Goal: Task Accomplishment & Management: Manage account settings

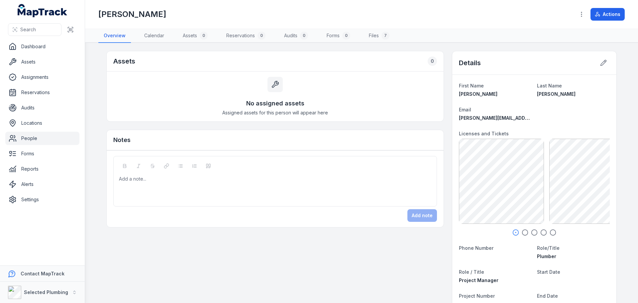
click at [523, 231] on icon "button" at bounding box center [525, 232] width 7 height 7
click at [534, 233] on icon "button" at bounding box center [534, 232] width 7 height 7
click at [542, 232] on icon "button" at bounding box center [544, 232] width 7 height 7
click at [553, 232] on circle "button" at bounding box center [554, 233] width 6 height 6
click at [34, 137] on link "People" at bounding box center [42, 138] width 74 height 13
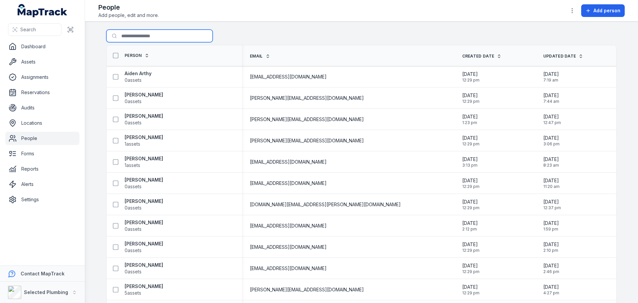
click at [148, 37] on input "Search for people" at bounding box center [159, 36] width 106 height 13
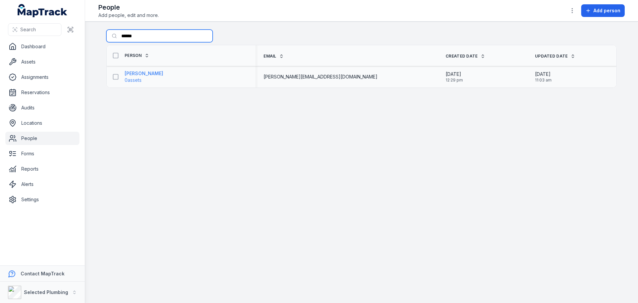
type input "******"
click at [145, 72] on strong "[PERSON_NAME]" at bounding box center [144, 73] width 39 height 7
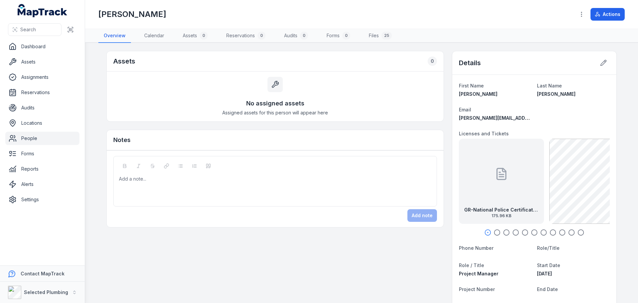
click at [502, 182] on div at bounding box center [501, 174] width 13 height 60
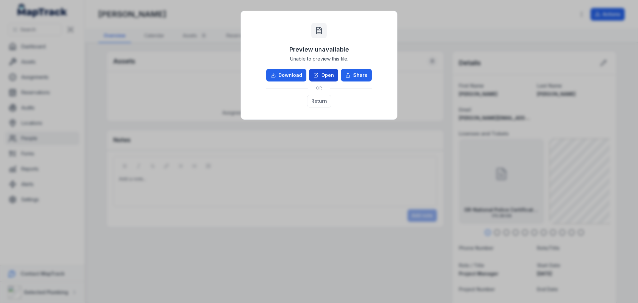
click at [319, 72] on link "Open" at bounding box center [323, 75] width 29 height 13
click at [319, 95] on button "Return" at bounding box center [319, 101] width 24 height 13
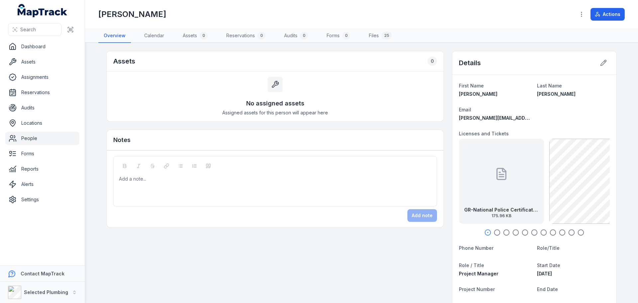
click at [494, 233] on icon "button" at bounding box center [497, 232] width 7 height 7
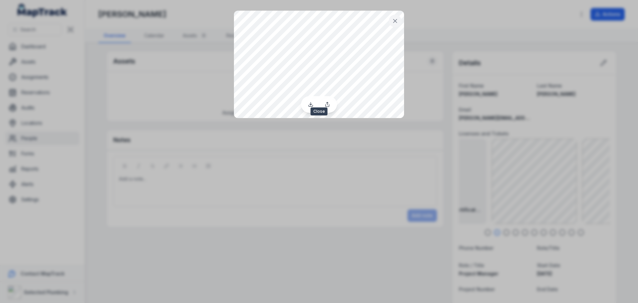
click at [393, 20] on icon at bounding box center [395, 21] width 7 height 7
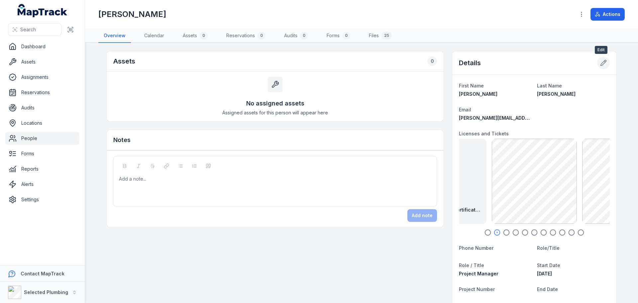
click at [600, 61] on icon at bounding box center [603, 63] width 7 height 7
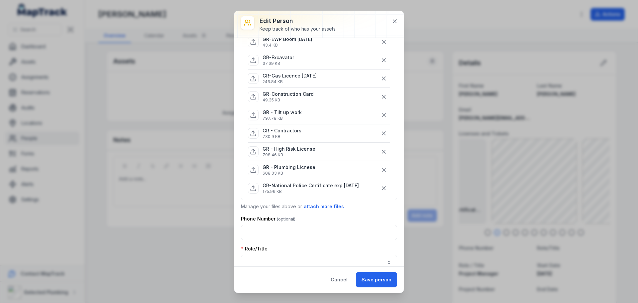
scroll to position [133, 0]
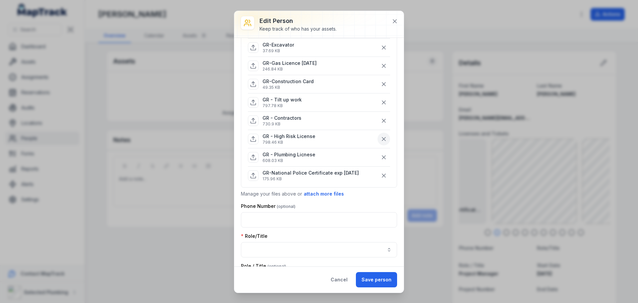
click at [381, 139] on icon "button" at bounding box center [384, 139] width 7 height 7
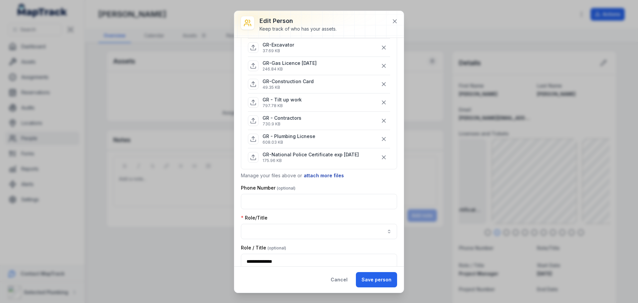
click at [327, 174] on button "attach more files" at bounding box center [324, 175] width 41 height 7
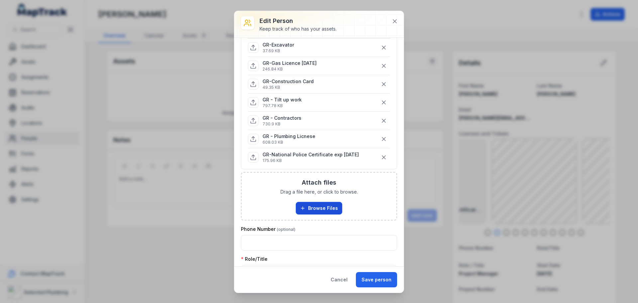
click at [318, 205] on button "Browse Files" at bounding box center [319, 208] width 47 height 13
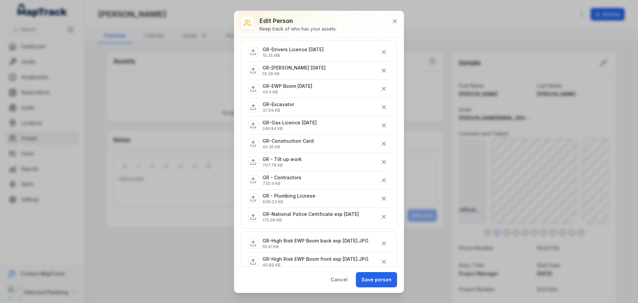
scroll to position [66, 0]
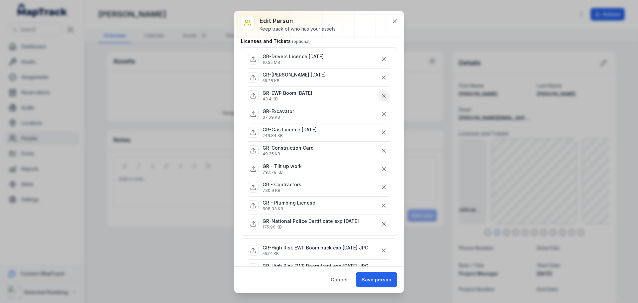
click at [381, 96] on icon "button" at bounding box center [384, 95] width 7 height 7
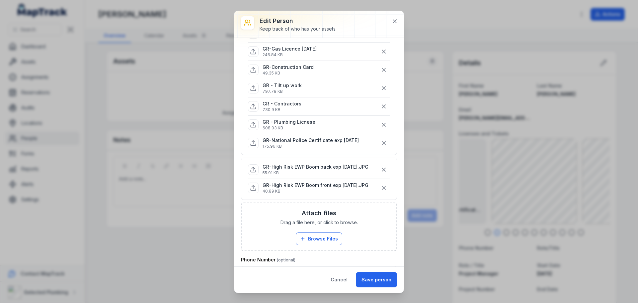
scroll to position [133, 0]
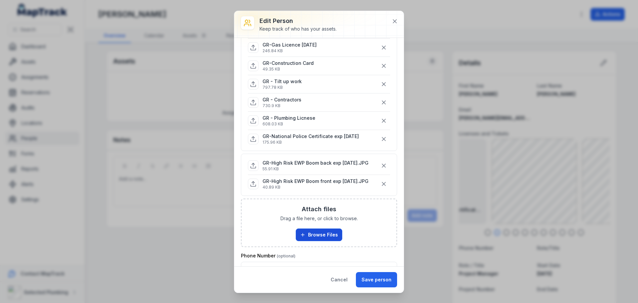
click at [323, 241] on button "Browse Files" at bounding box center [319, 234] width 47 height 13
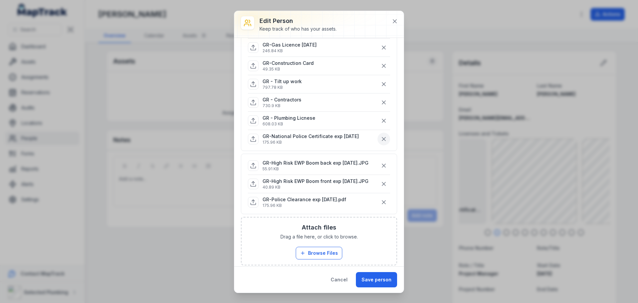
click at [382, 138] on icon "button" at bounding box center [383, 138] width 3 height 3
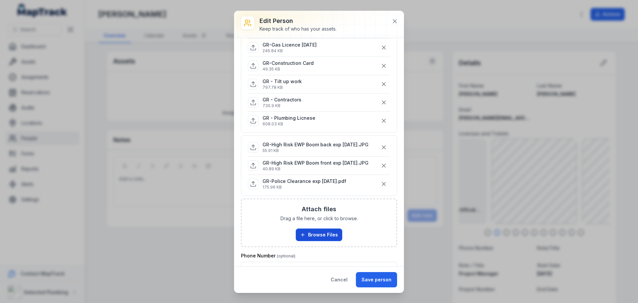
click at [320, 241] on button "Browse Files" at bounding box center [319, 234] width 47 height 13
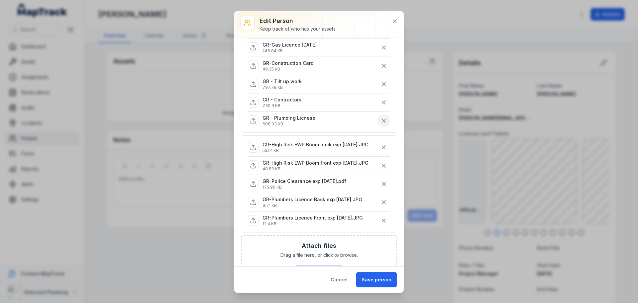
click at [381, 121] on icon "button" at bounding box center [384, 120] width 7 height 7
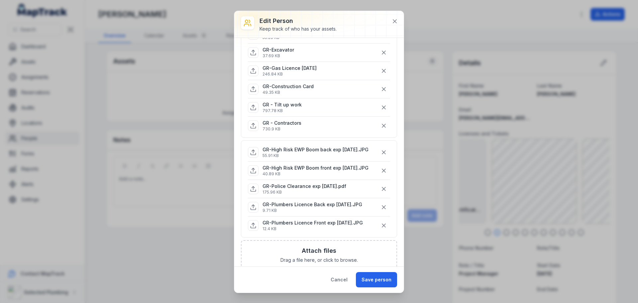
scroll to position [100, 0]
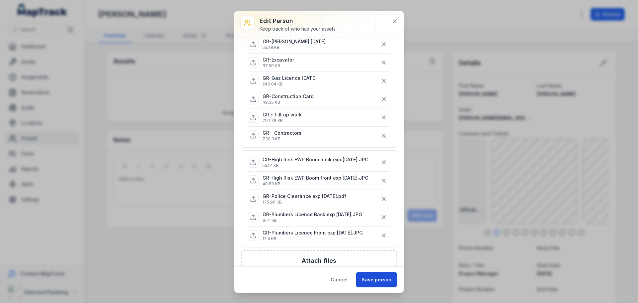
click at [376, 278] on button "Save person" at bounding box center [376, 279] width 41 height 15
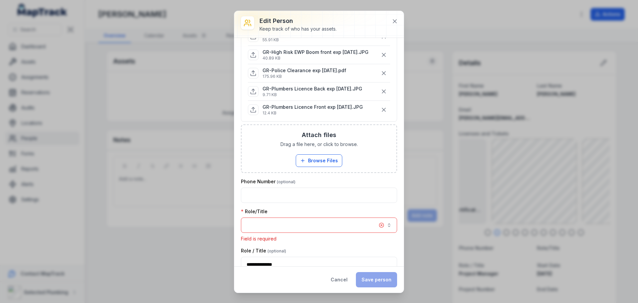
scroll to position [311, 0]
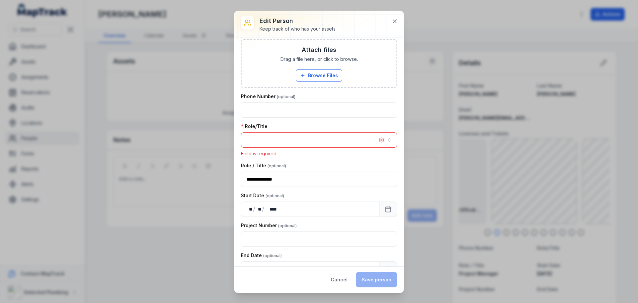
click at [309, 148] on button "button" at bounding box center [319, 139] width 156 height 15
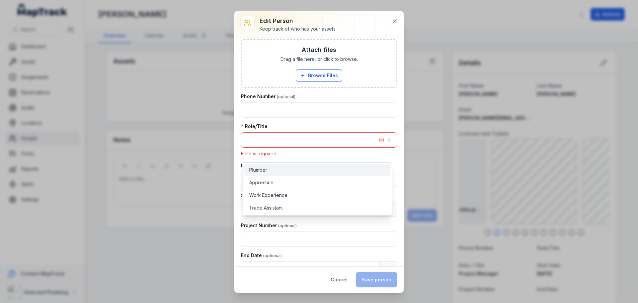
click at [302, 171] on div "Plumber" at bounding box center [317, 170] width 136 height 7
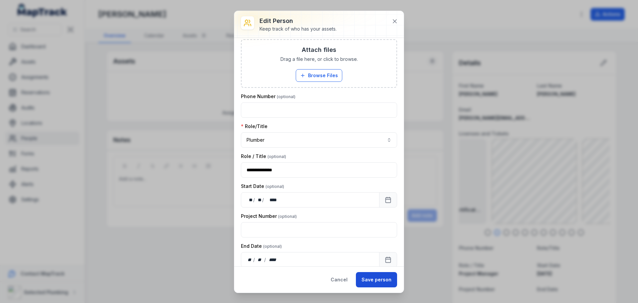
click at [373, 277] on button "Save person" at bounding box center [376, 279] width 41 height 15
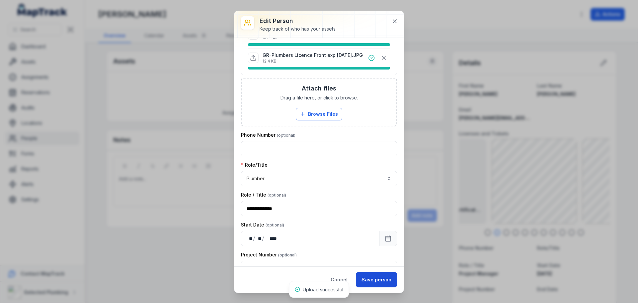
scroll to position [341, 0]
